Goal: Information Seeking & Learning: Learn about a topic

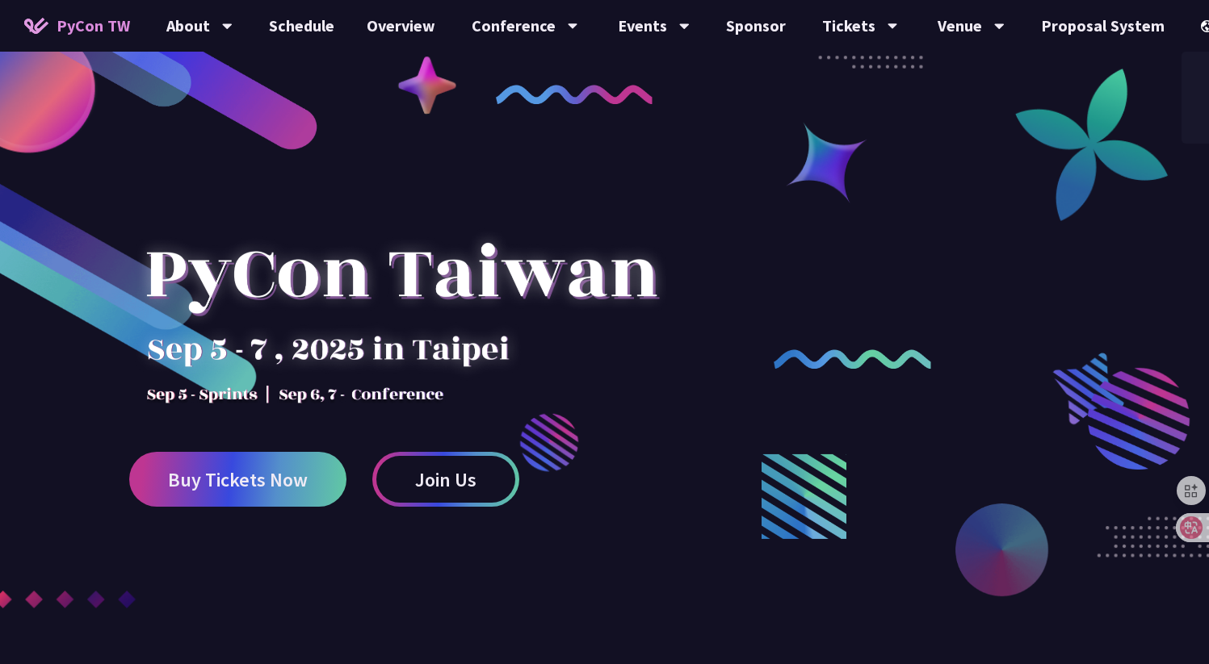
click at [1183, 112] on div "中文" at bounding box center [1229, 121] width 97 height 38
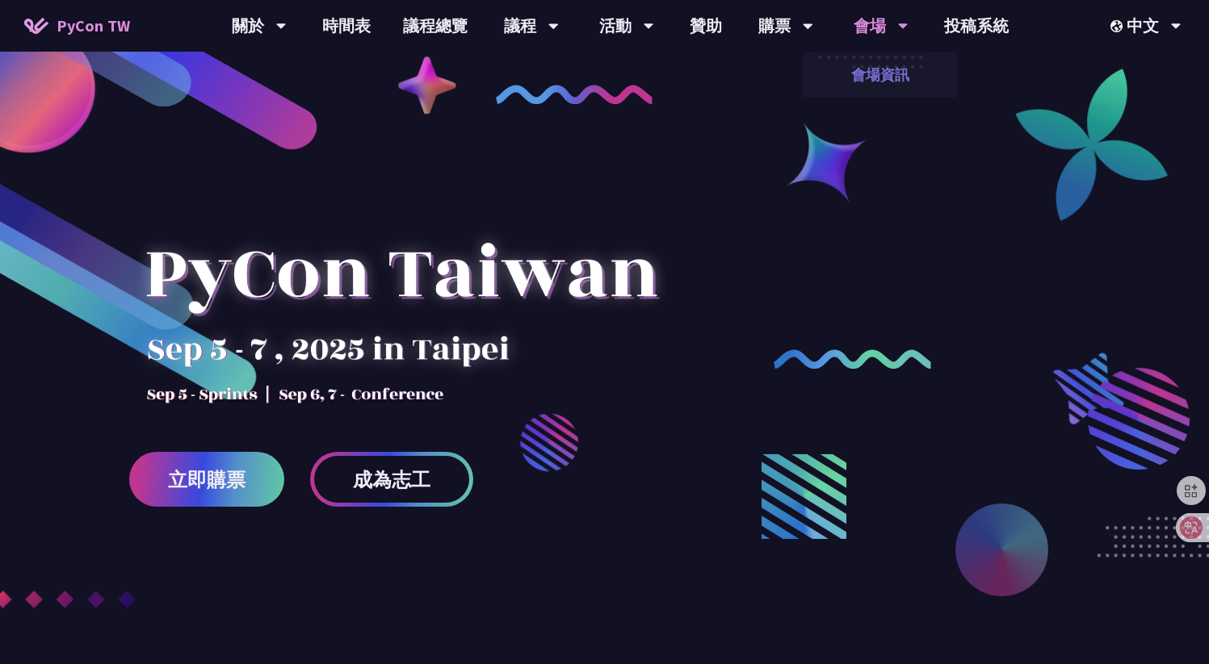
click at [854, 66] on link "會場資訊" at bounding box center [880, 75] width 155 height 38
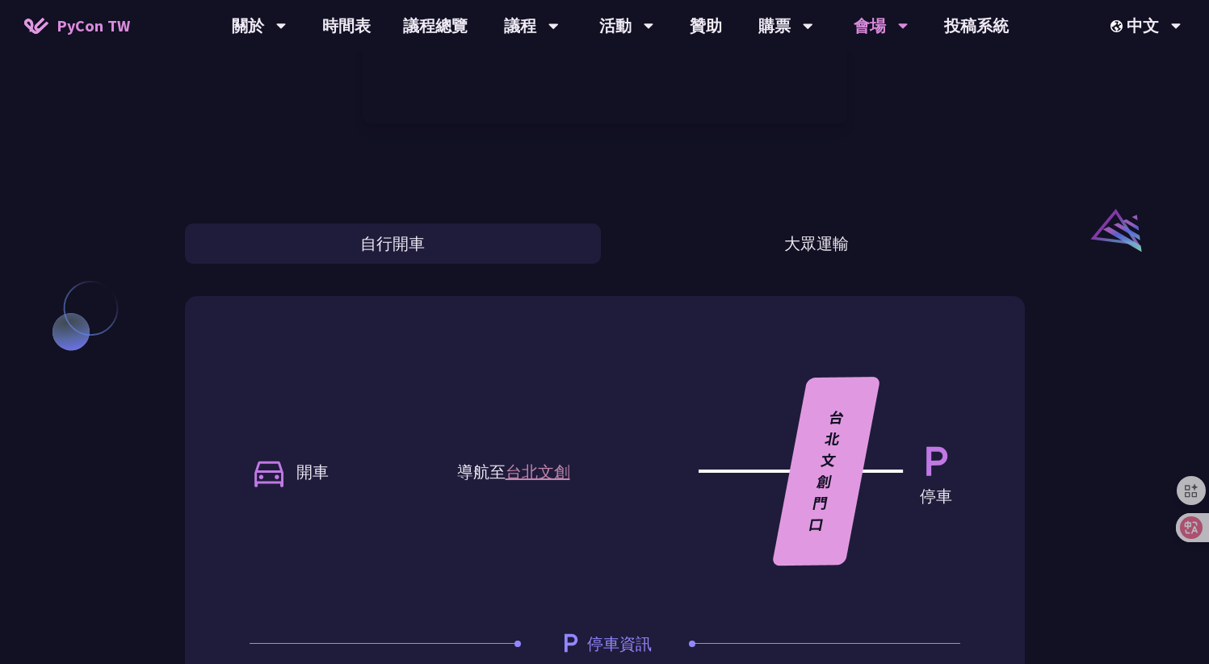
scroll to position [1270, 0]
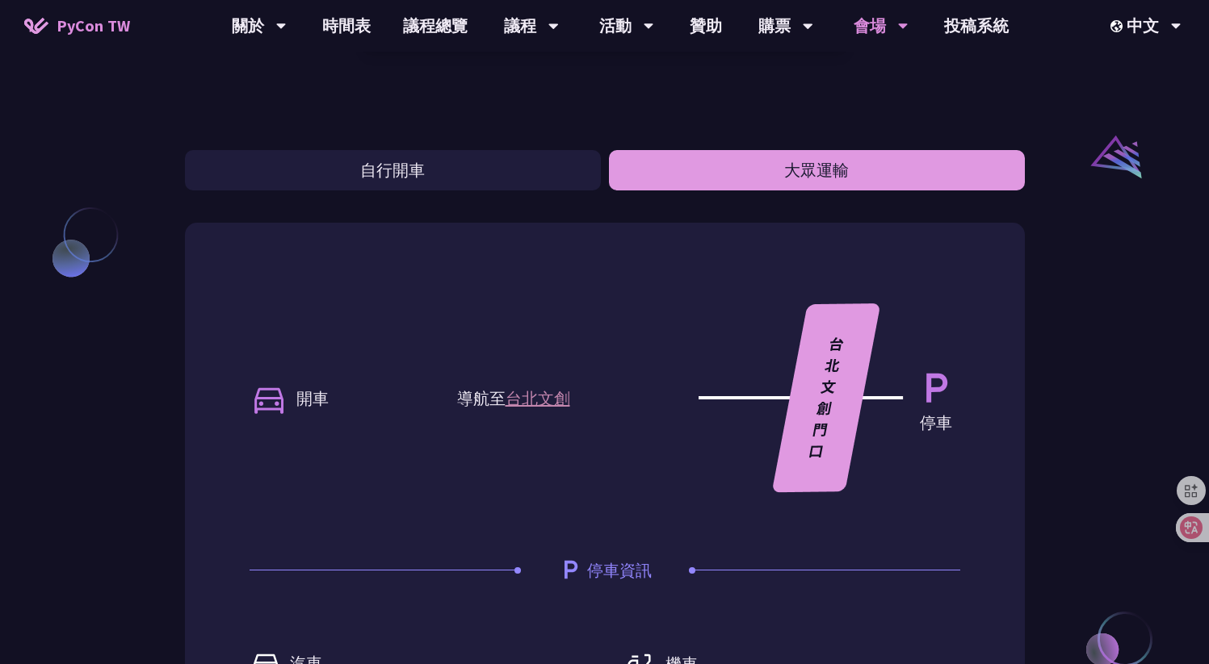
click at [814, 182] on button "大眾運輸" at bounding box center [817, 170] width 416 height 40
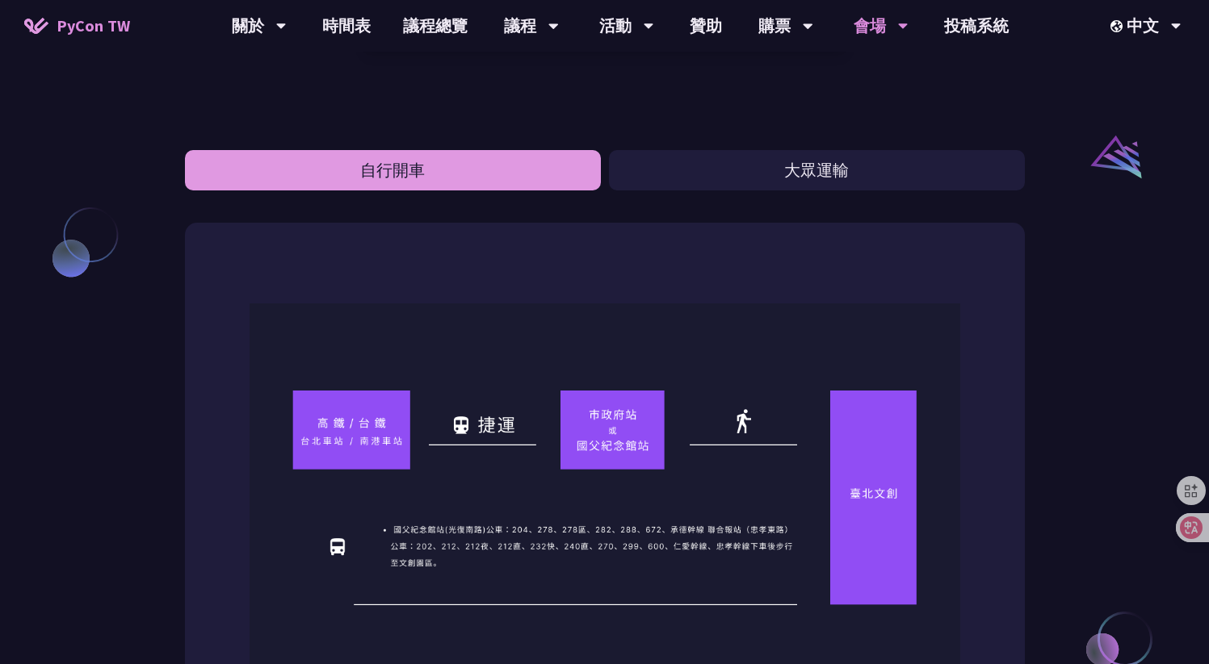
click at [470, 161] on button "自行開車" at bounding box center [393, 170] width 416 height 40
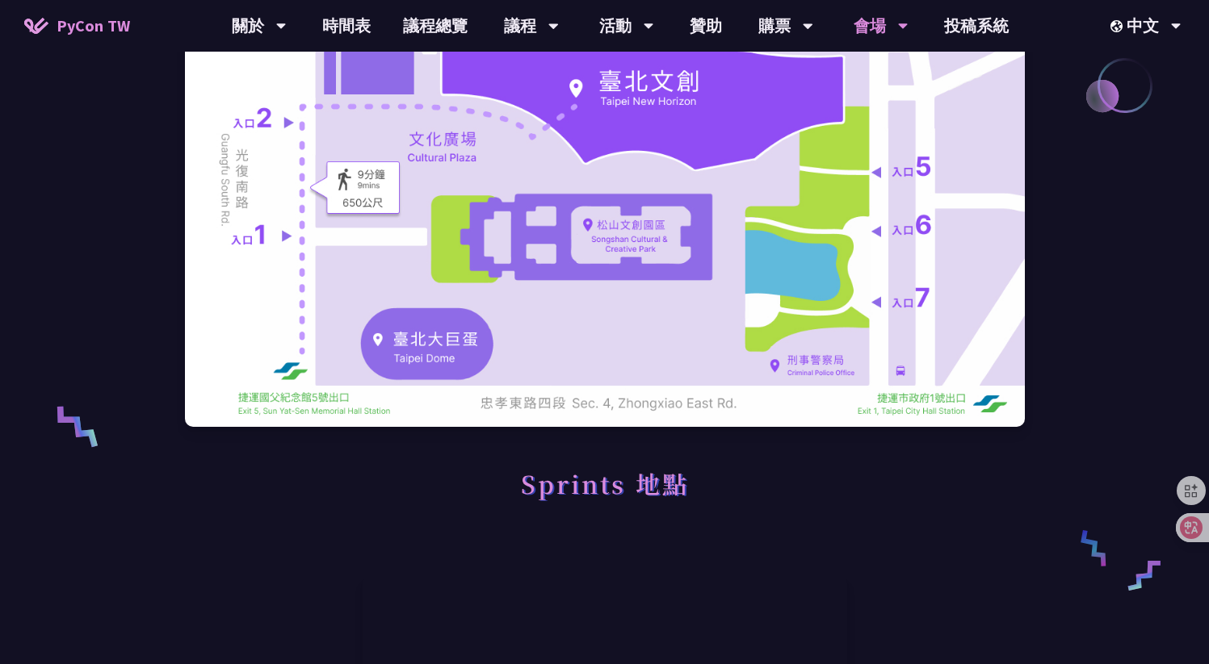
scroll to position [0, 0]
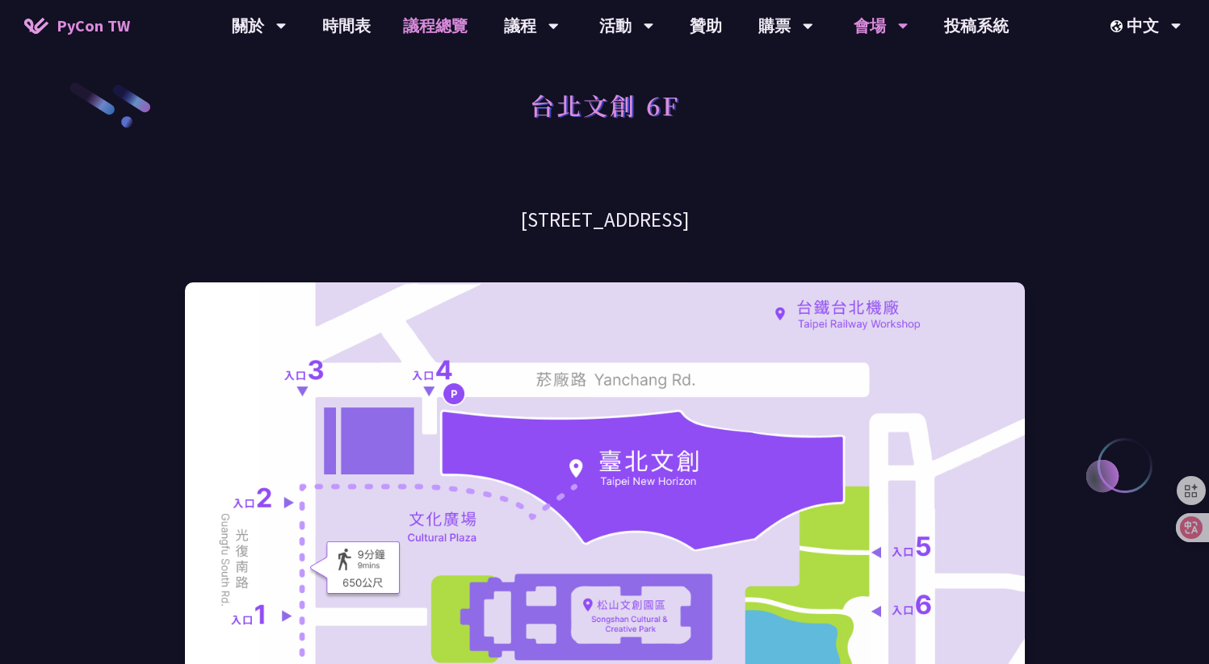
click at [422, 23] on link "議程總覽" at bounding box center [435, 26] width 97 height 52
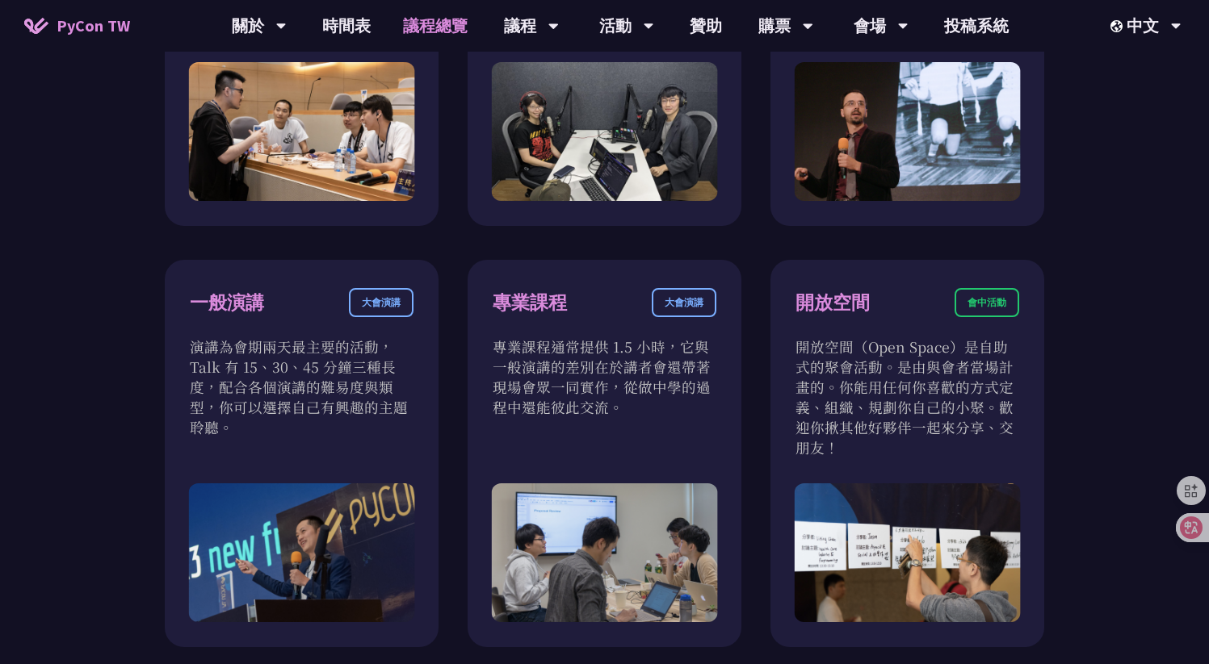
scroll to position [829, 0]
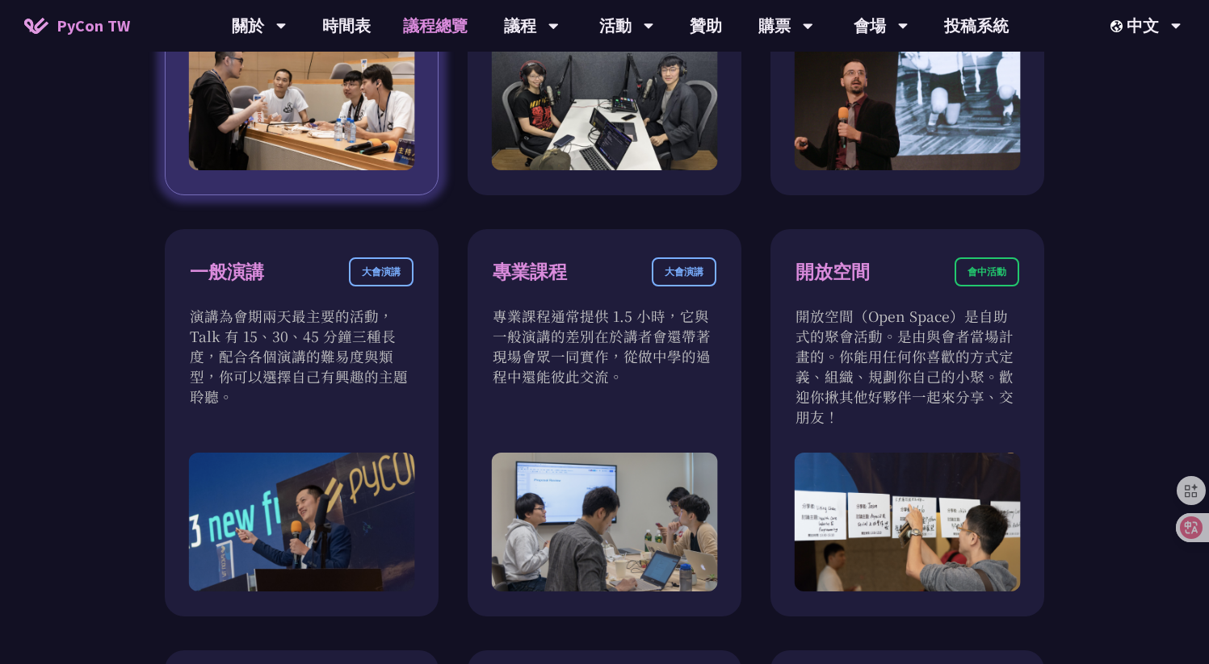
click at [374, 163] on img at bounding box center [301, 100] width 227 height 139
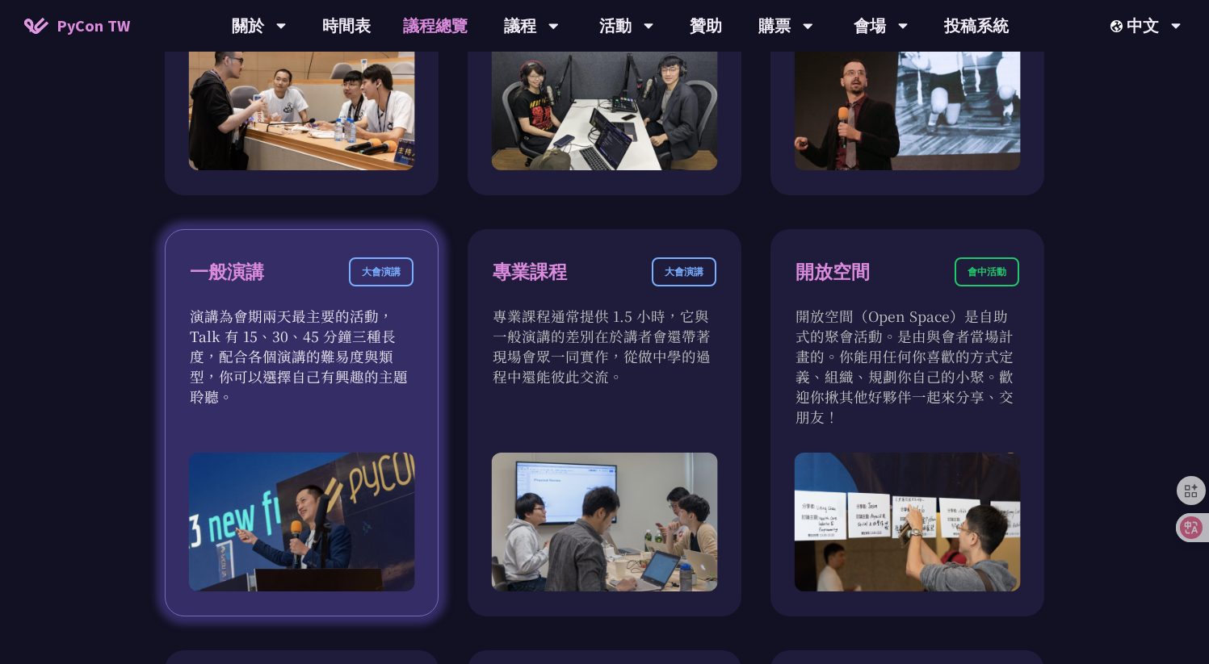
click at [381, 333] on p "演講為會期兩天最主要的活動，Talk 有 15、30、45 分鐘三種長度，配合各個演講的難易度與類型，你可以選擇自己有興趣的主題聆聽。" at bounding box center [302, 356] width 224 height 101
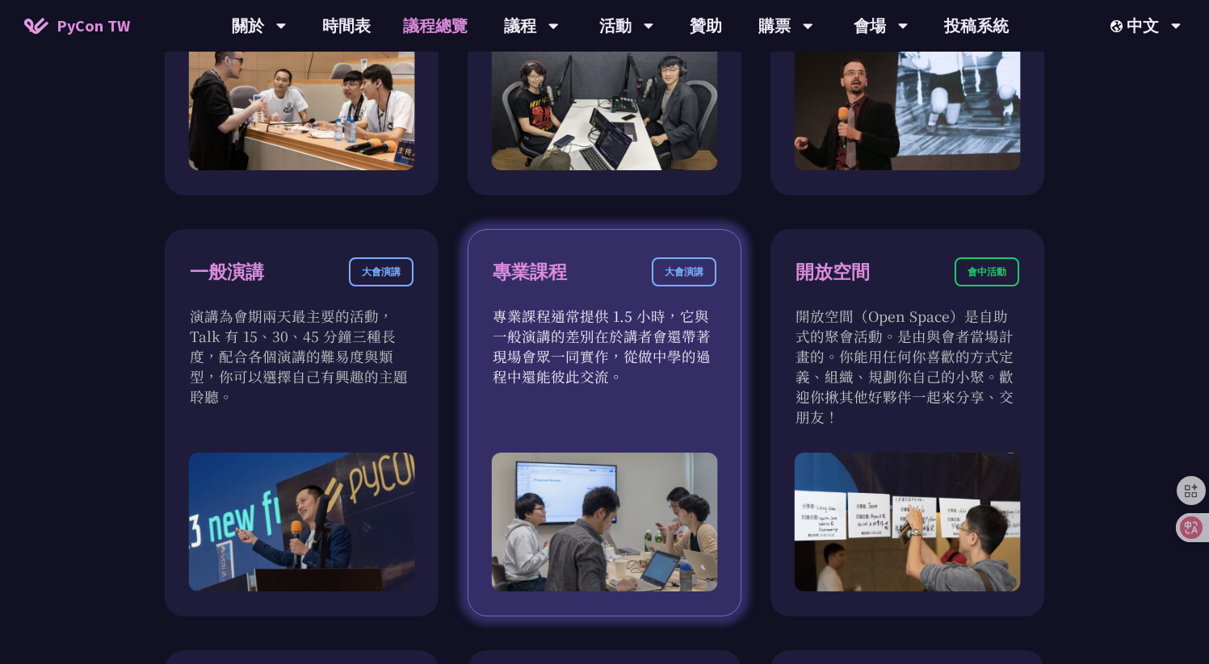
click at [539, 322] on p "專業課程通常提供 1.5 小時，它與一般演講的差別在於講者會還帶著現場會眾一同實作，從做中學的過程中還能彼此交流。" at bounding box center [605, 346] width 224 height 81
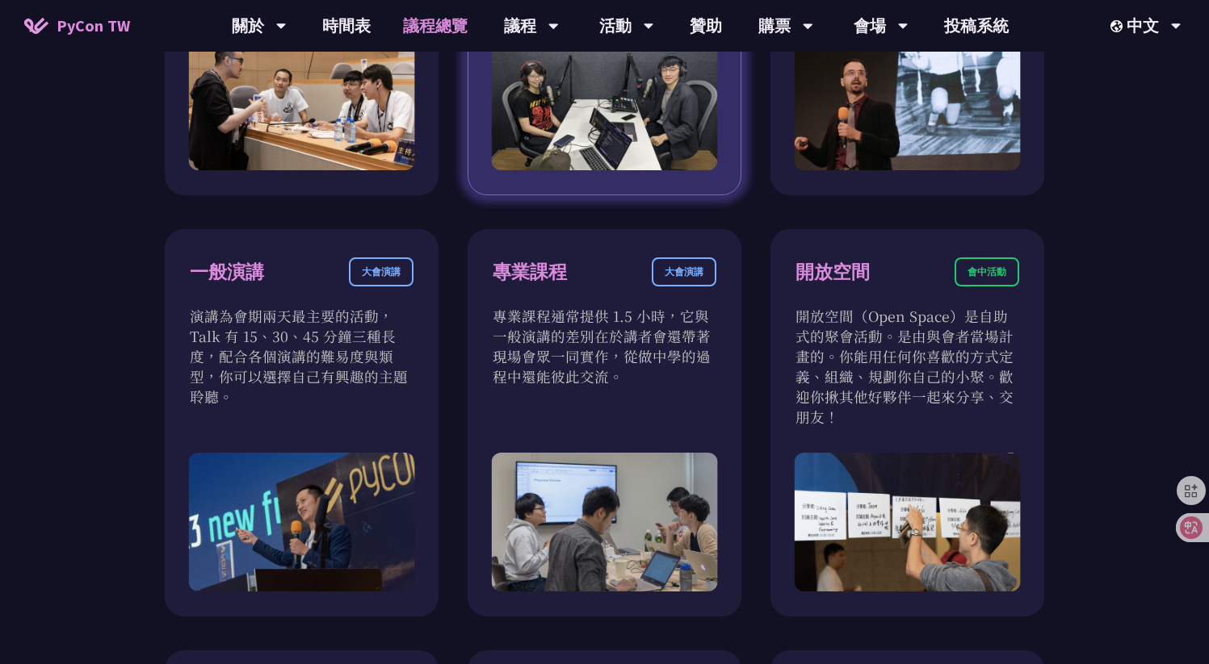
click at [590, 119] on img at bounding box center [604, 100] width 227 height 139
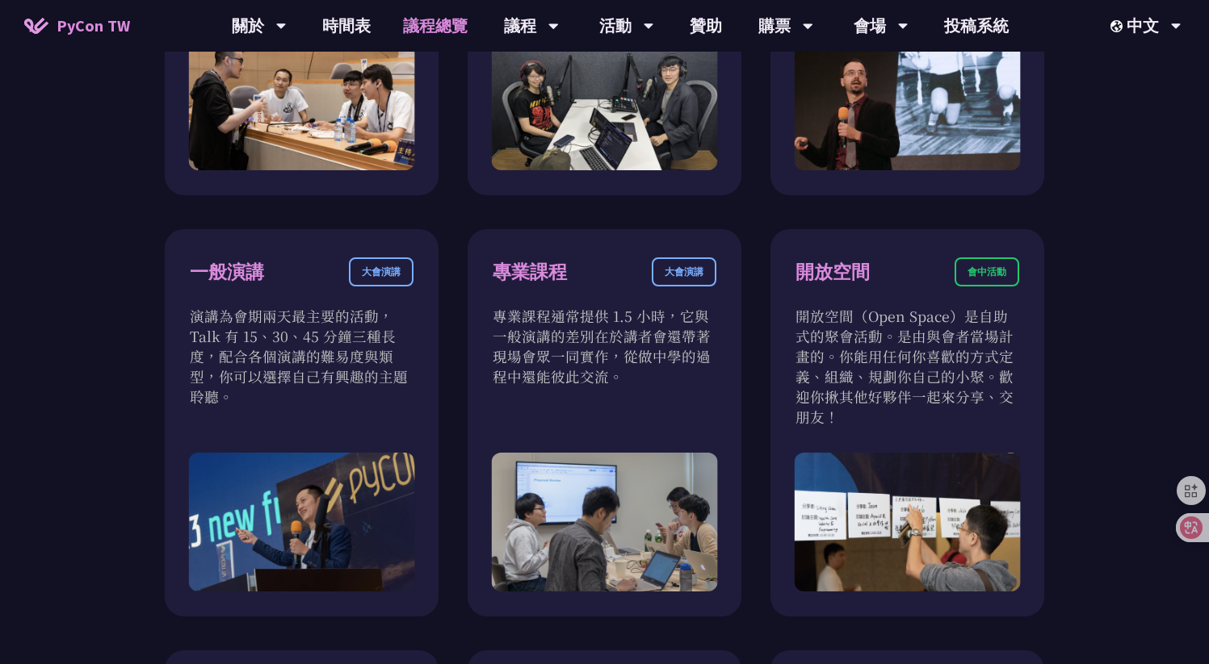
click at [888, 216] on div "衝刺開發 會前活動 衝刺開發聚集開源專案負責人、想貢獻者的活動。將會有領導人帶著他們專案待開發的功能來現場分享。你可以選擇喜歡的專案，或是帶著自己的專案和大家…" at bounding box center [604, 423] width 879 height 1245
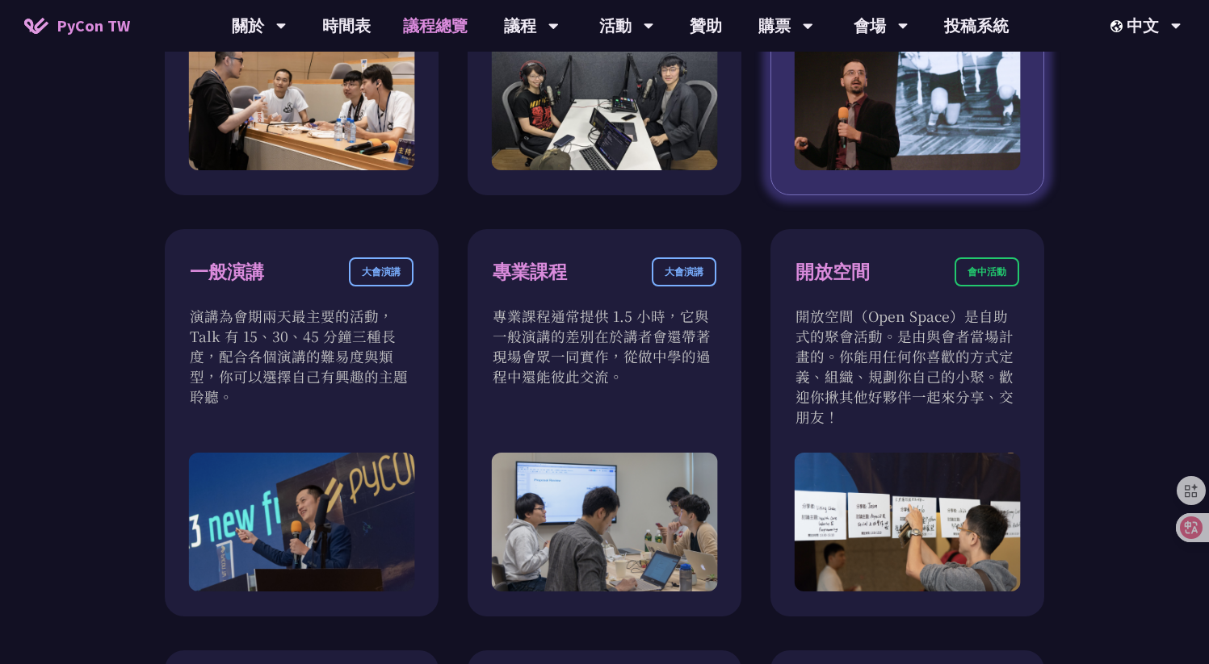
click at [885, 166] on img at bounding box center [907, 100] width 227 height 139
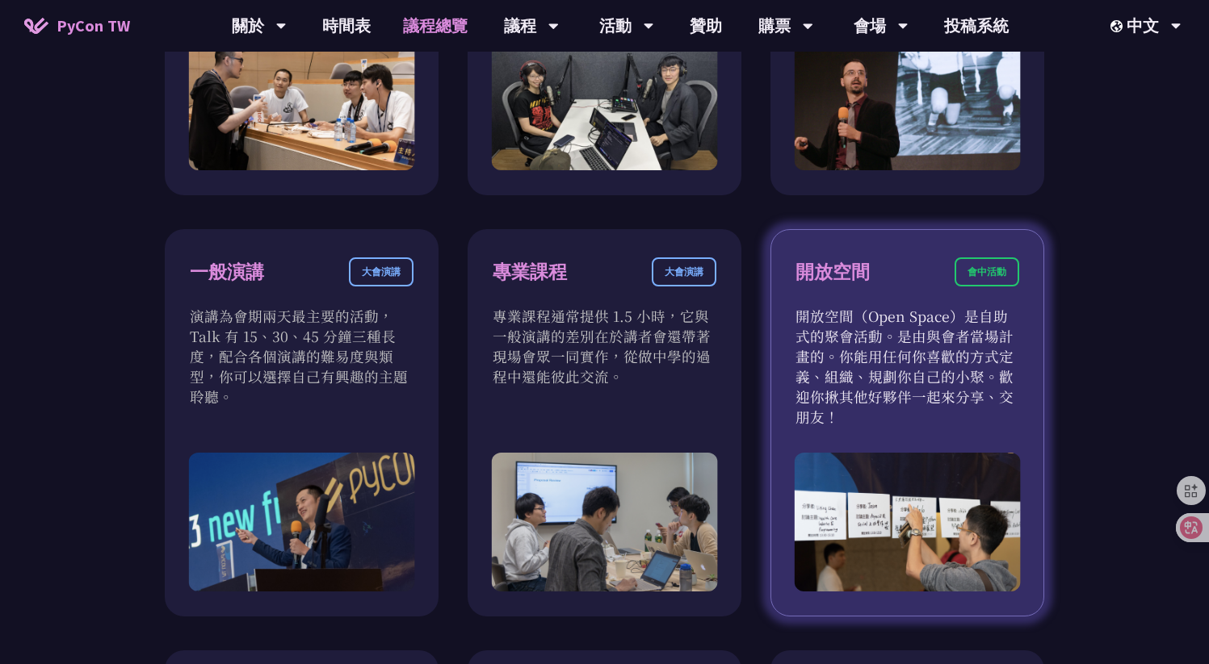
click at [874, 332] on p "開放空間（Open Space）是自助式的聚會活動。是由與會者當場計畫的。你能用任何你喜歡的方式定義、組織、規劃你自己的小聚。歡迎你揪其他好夥伴一起來分享、交…" at bounding box center [907, 366] width 224 height 121
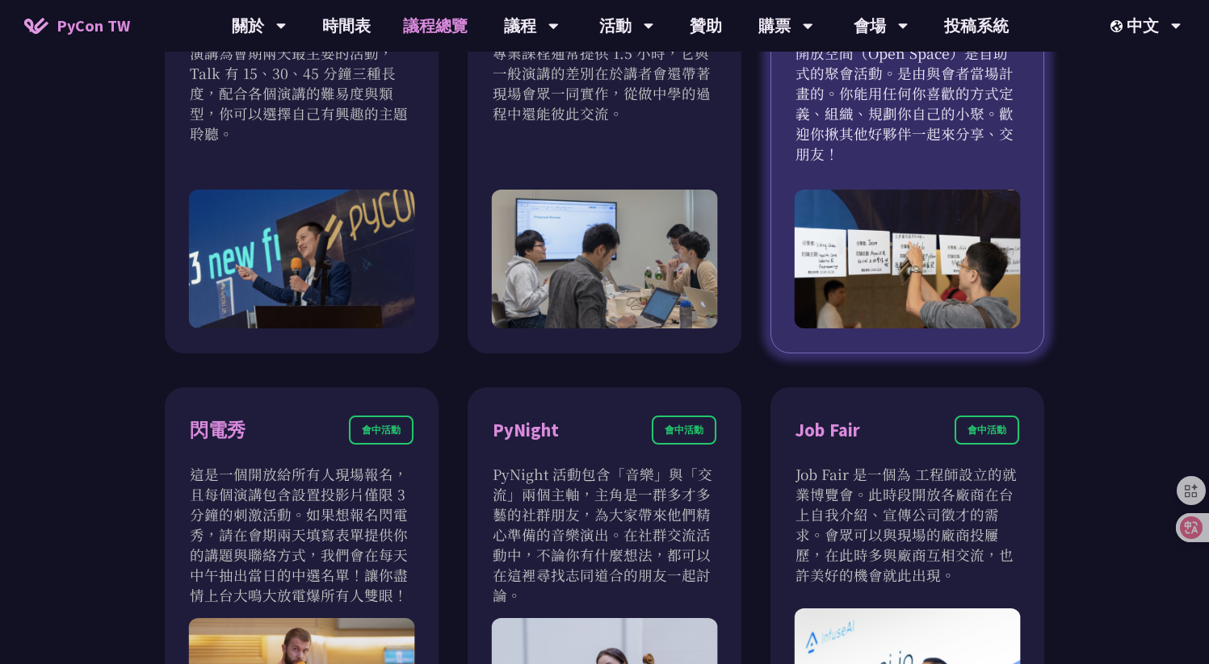
scroll to position [1297, 0]
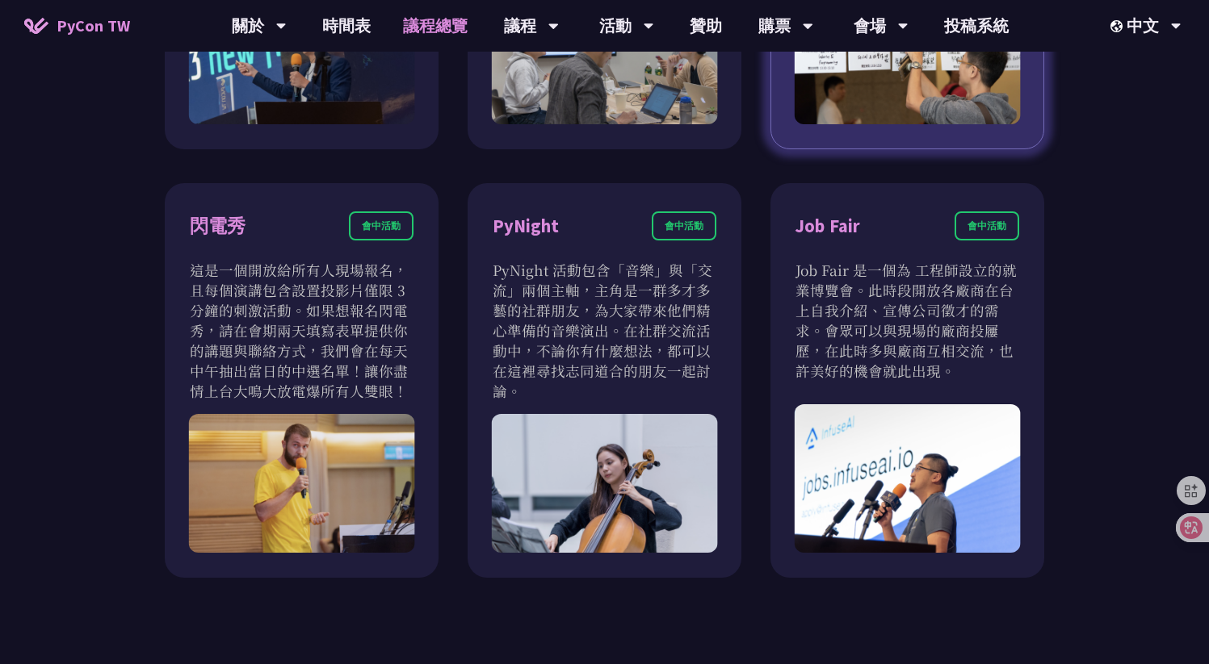
click at [874, 332] on p "Job Fair 是一個為 工程師設立的就業博覽會。此時段開放各廠商在台上自我介紹、宣傳公司徵才的需求。會眾可以與現場的廠商投屨歷，在此時多與廠商互相交流，也…" at bounding box center [907, 320] width 224 height 121
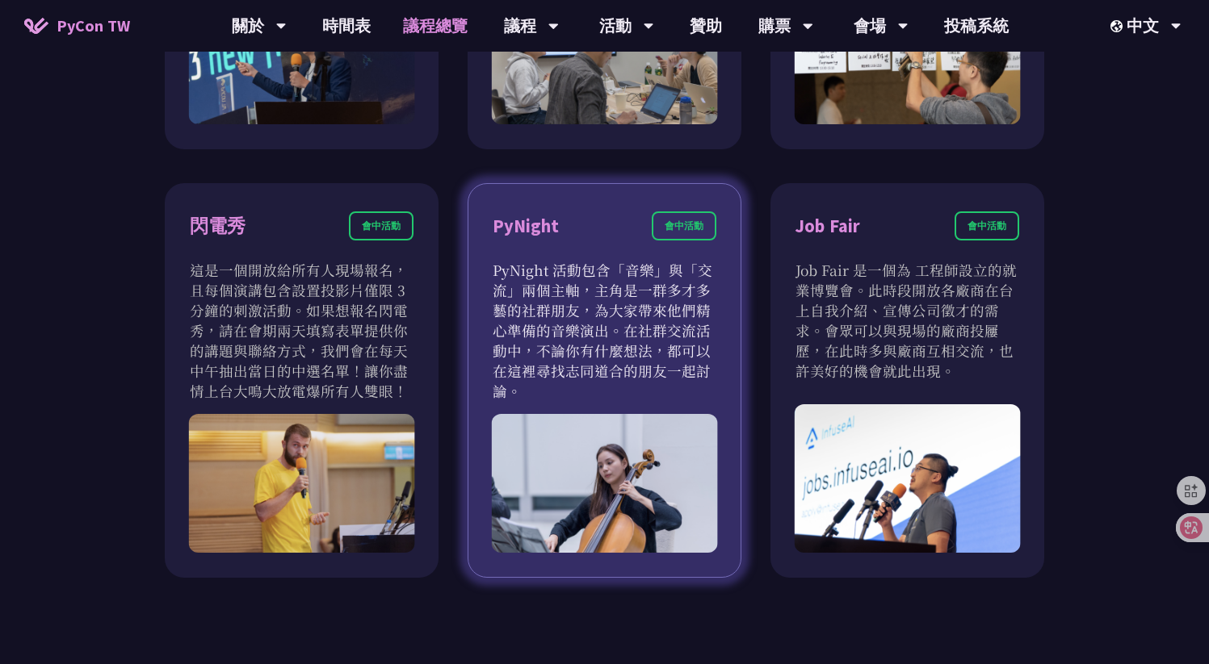
click at [655, 378] on p "PyNight 活動包含「音樂」與「交流」兩個主軸，主角是一群多才多藝的社群朋友，為大家帶來他們精心準備的音樂演出。在社群交流活動中，不論你有什麼想法，都可以…" at bounding box center [605, 330] width 224 height 141
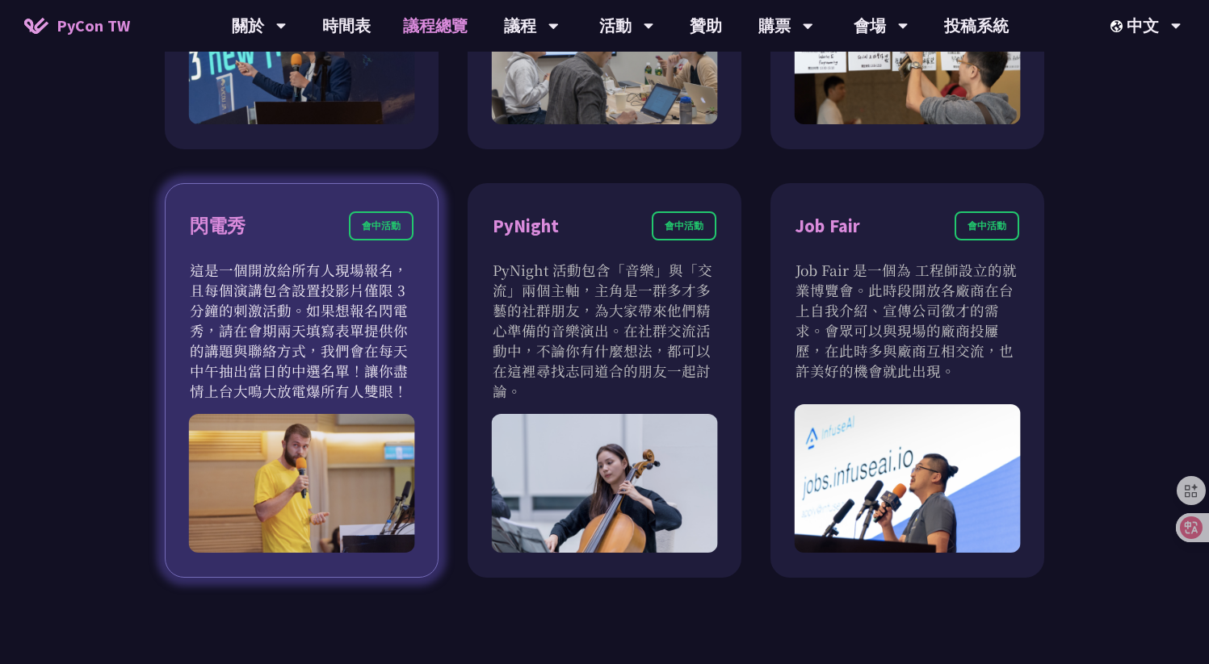
click at [400, 321] on p "這是一個開放給所有人現場報名，且每個演講包含設置投影片僅限 3 分鐘的刺激活動。如果想報名閃電秀，請在會期兩天填寫表單提供你的講題與聯絡方式，我們會在每天中午…" at bounding box center [302, 330] width 224 height 141
